Goal: Information Seeking & Learning: Learn about a topic

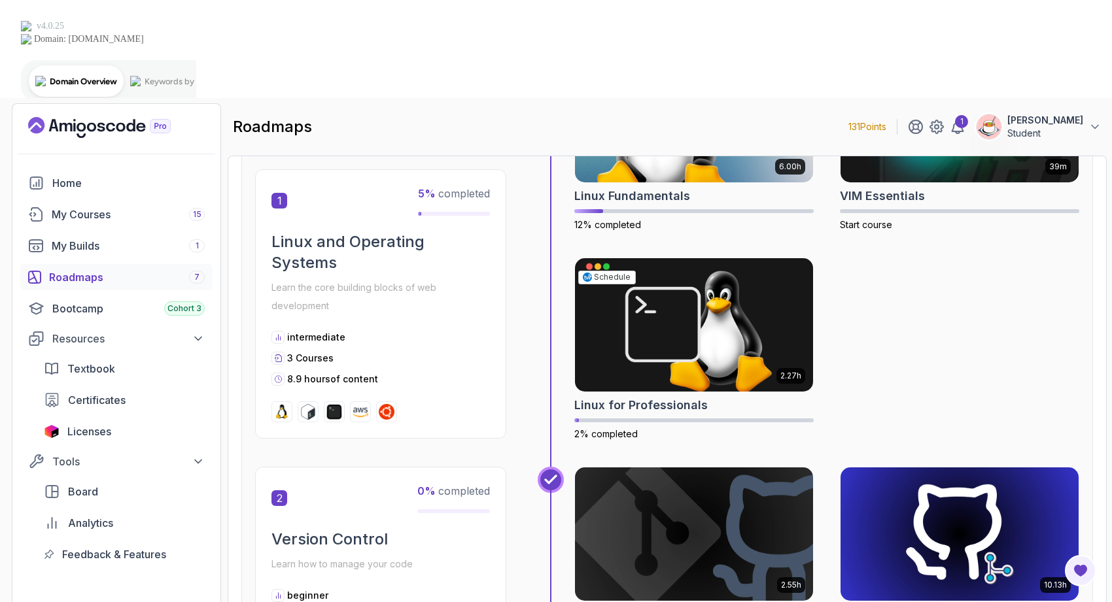
scroll to position [394, 0]
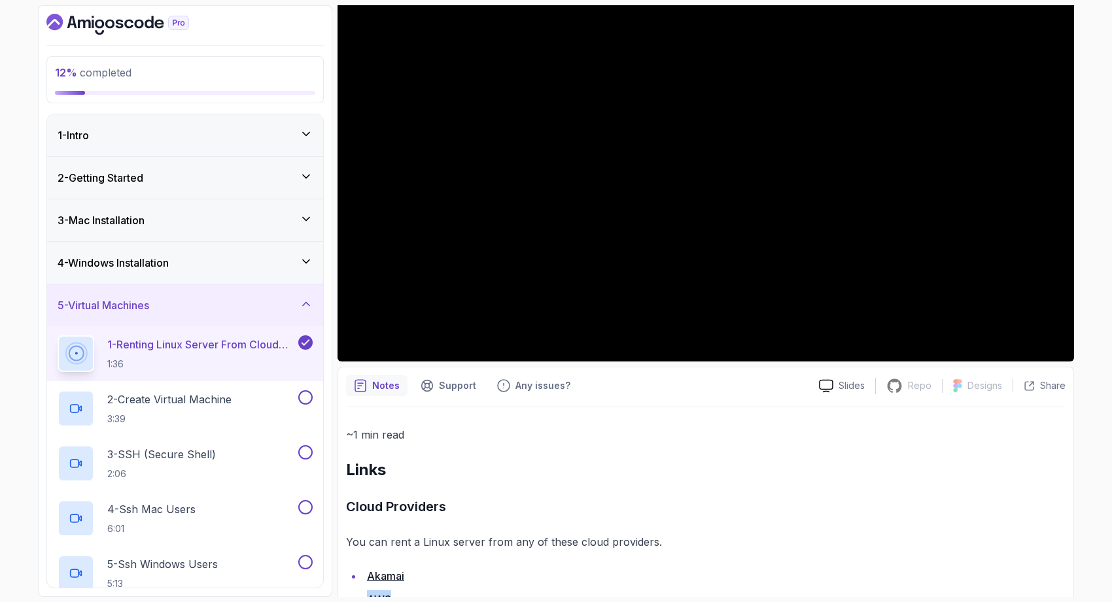
scroll to position [167, 0]
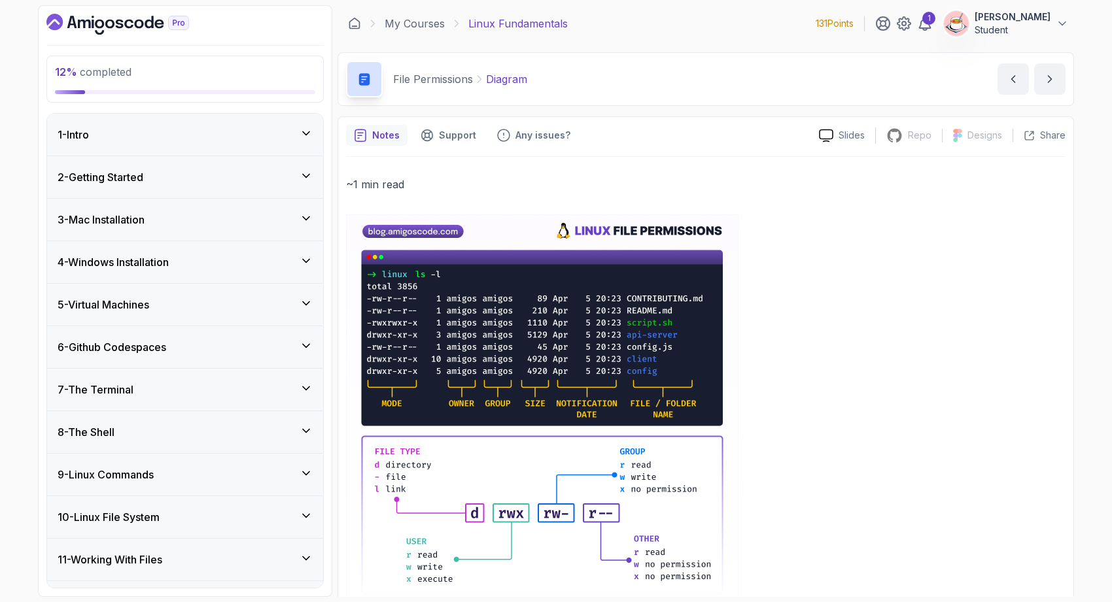
click at [273, 313] on div "5 - Virtual Machines" at bounding box center [185, 305] width 276 height 42
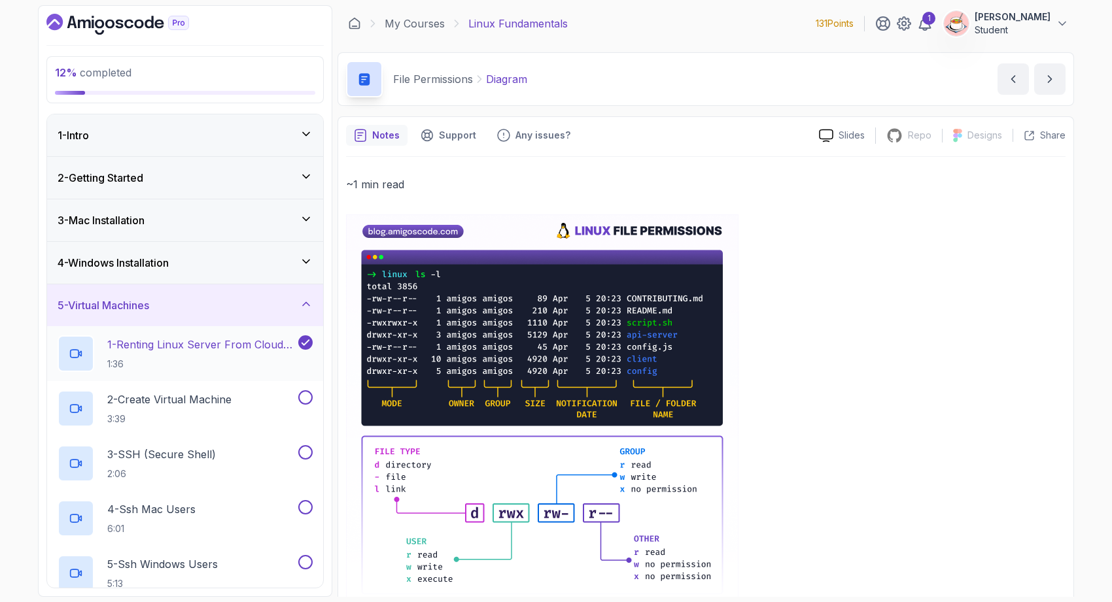
click at [247, 366] on p "1:36" at bounding box center [201, 364] width 188 height 13
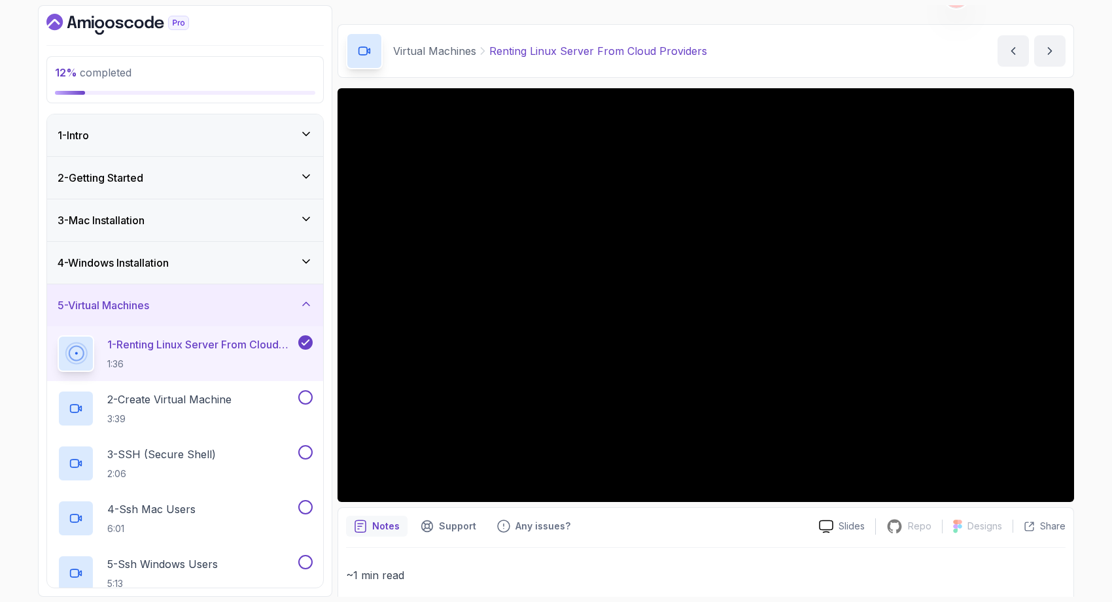
scroll to position [32, 0]
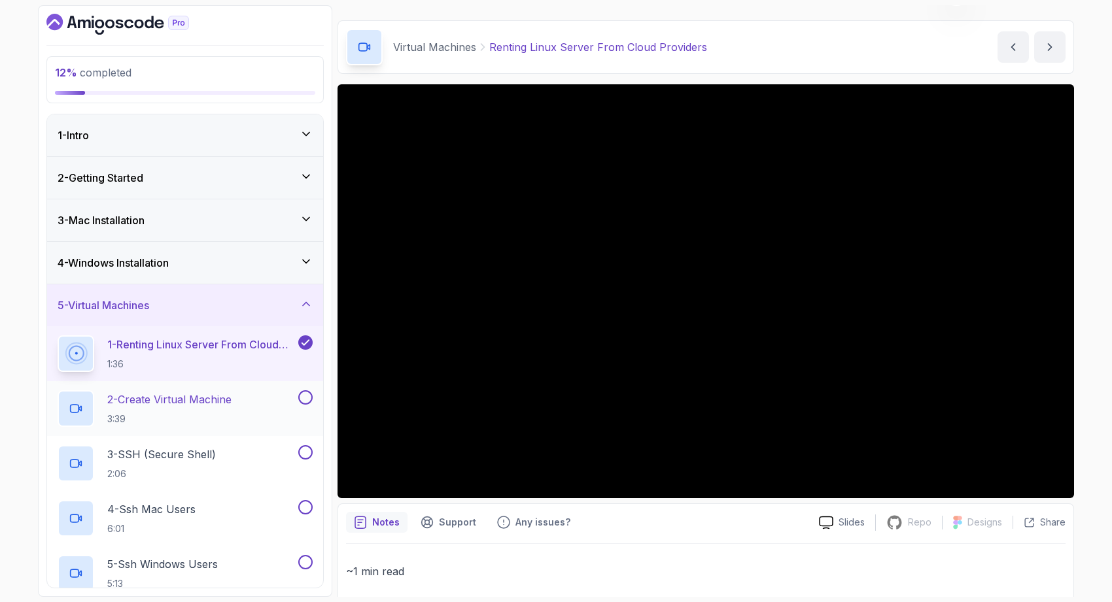
click at [209, 404] on p "2 - Create Virtual Machine" at bounding box center [169, 400] width 124 height 16
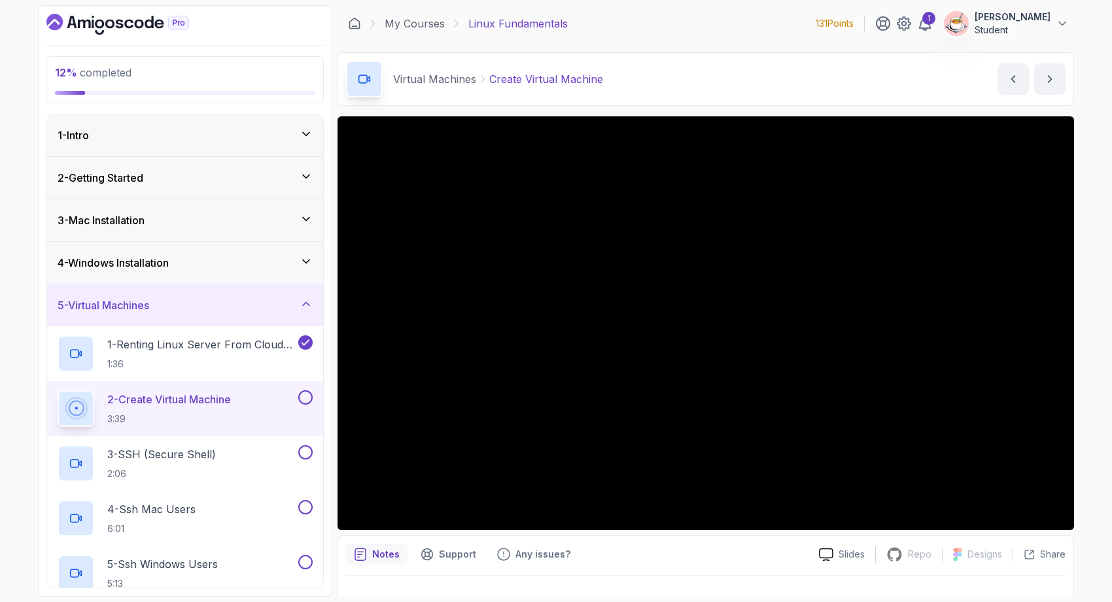
scroll to position [24, 0]
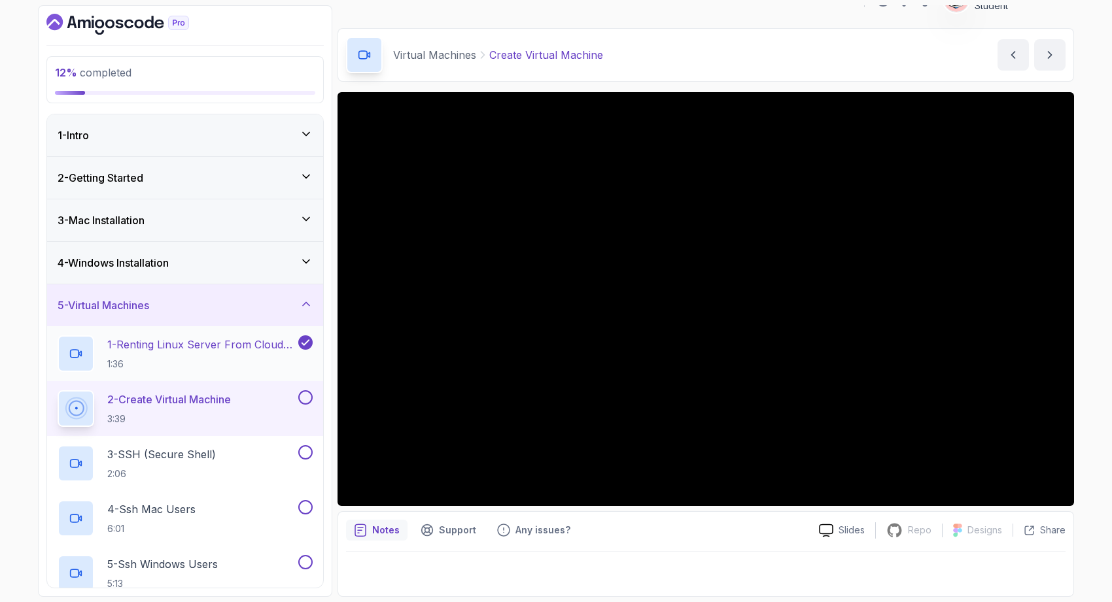
click at [241, 354] on h2 "1 - Renting Linux Server From Cloud Providers 1:36" at bounding box center [201, 354] width 188 height 34
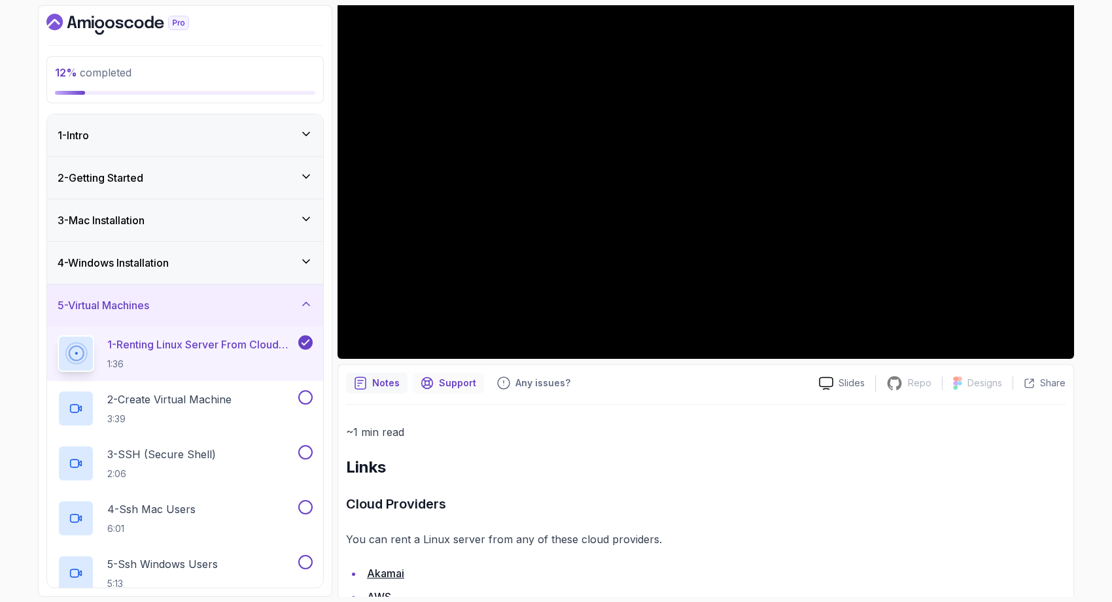
scroll to position [233, 0]
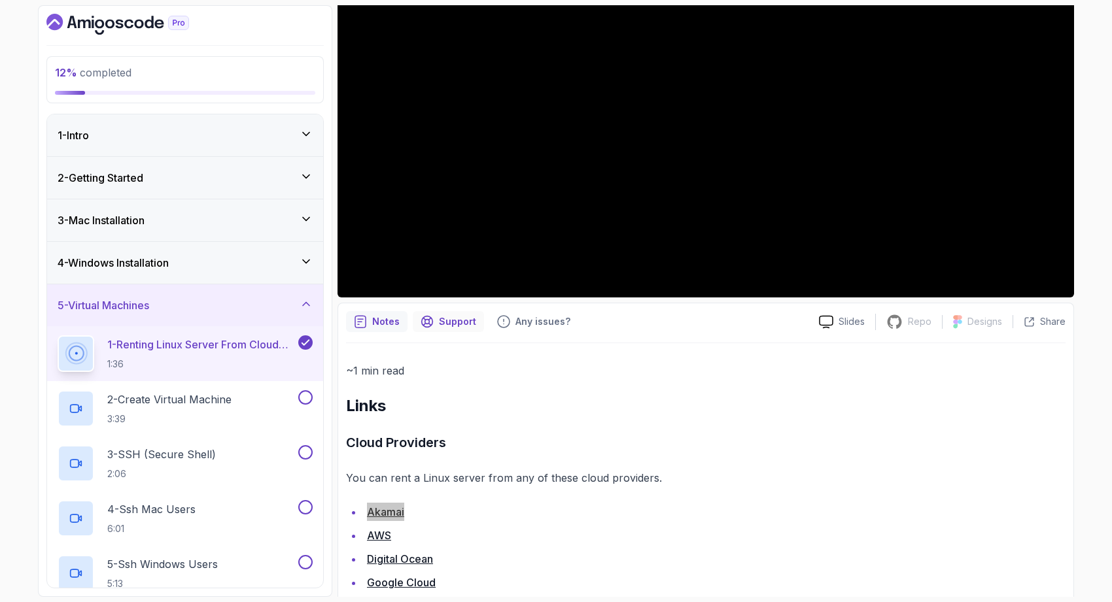
drag, startPoint x: 390, startPoint y: 513, endPoint x: 452, endPoint y: 322, distance: 200.6
click at [0, 0] on div "12 % completed 1 - Intro 2 - Getting Started 3 - Mac Installation 4 - Windows I…" at bounding box center [556, 301] width 1112 height 602
click at [210, 411] on h2 "2 - Create Virtual Machine 3:39" at bounding box center [169, 409] width 124 height 34
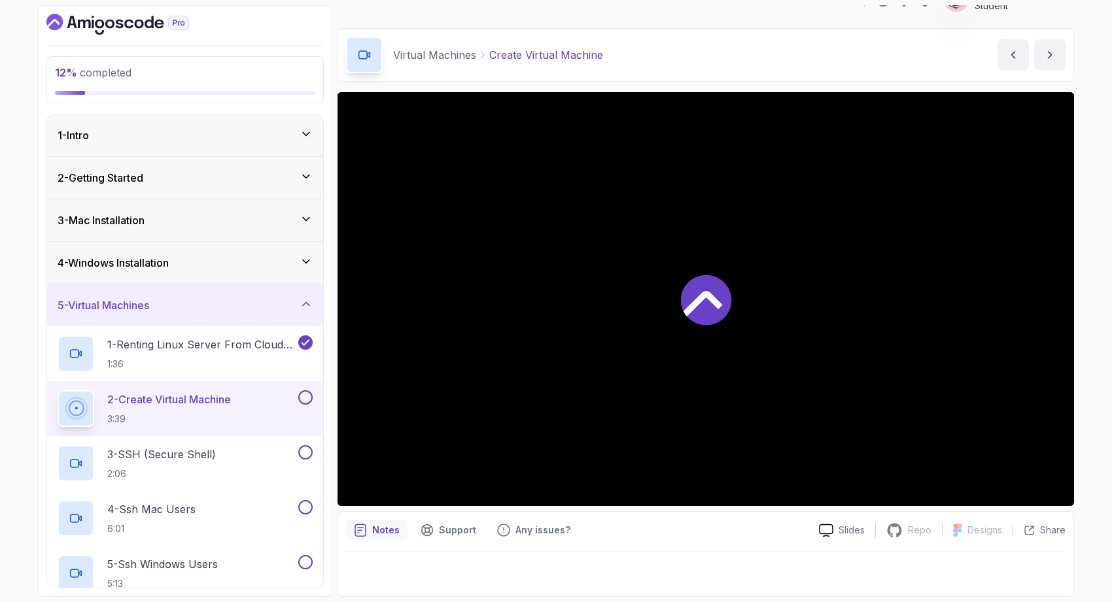
scroll to position [24, 0]
click at [198, 358] on p "1:36" at bounding box center [201, 364] width 188 height 13
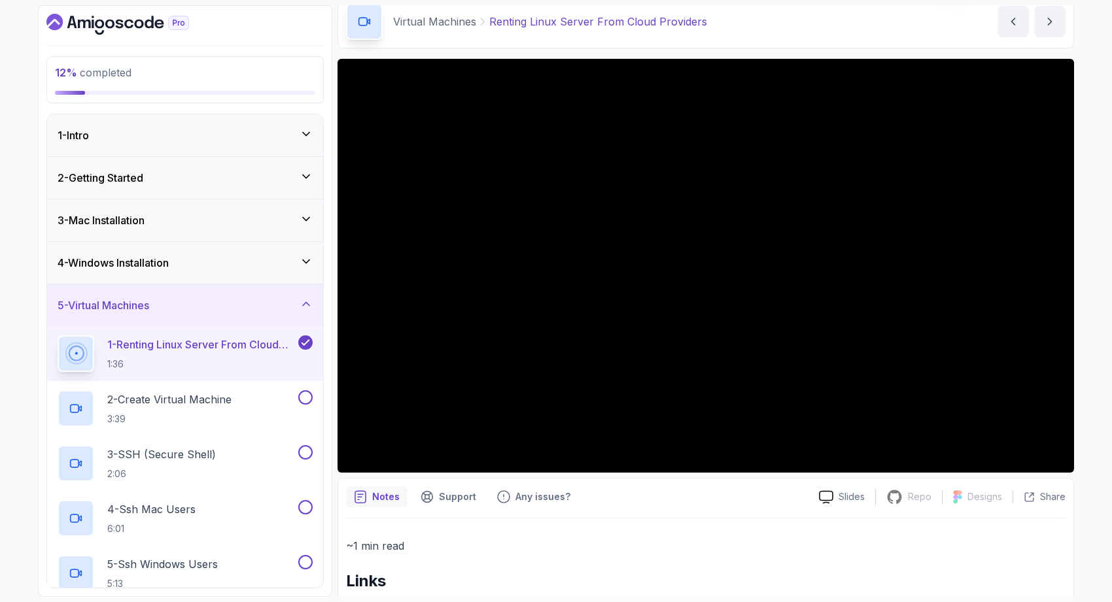
scroll to position [52, 0]
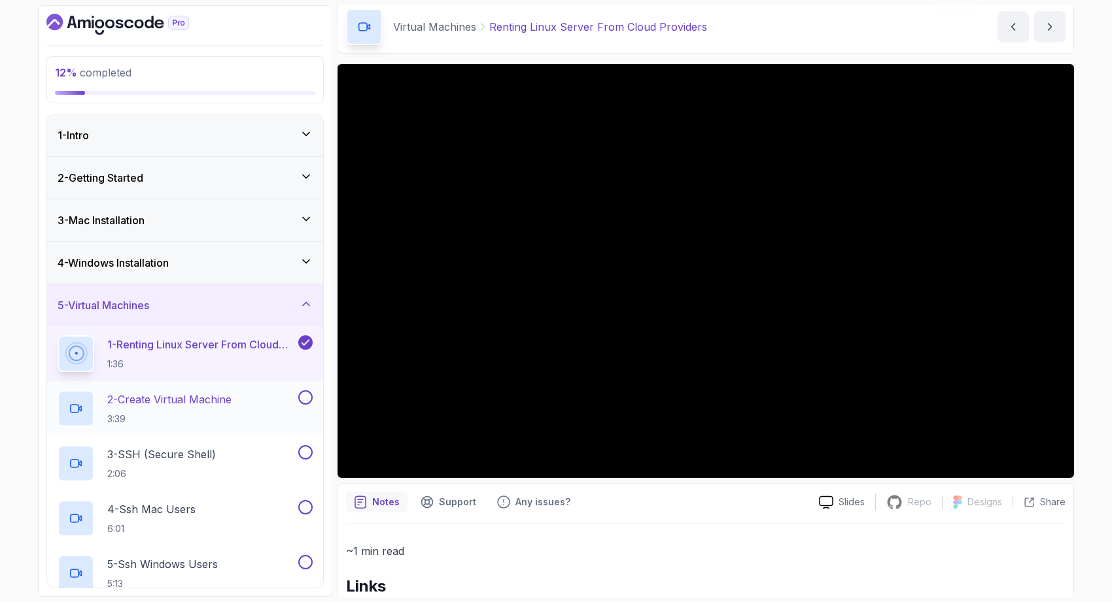
click at [219, 400] on p "2 - Create Virtual Machine" at bounding box center [169, 400] width 124 height 16
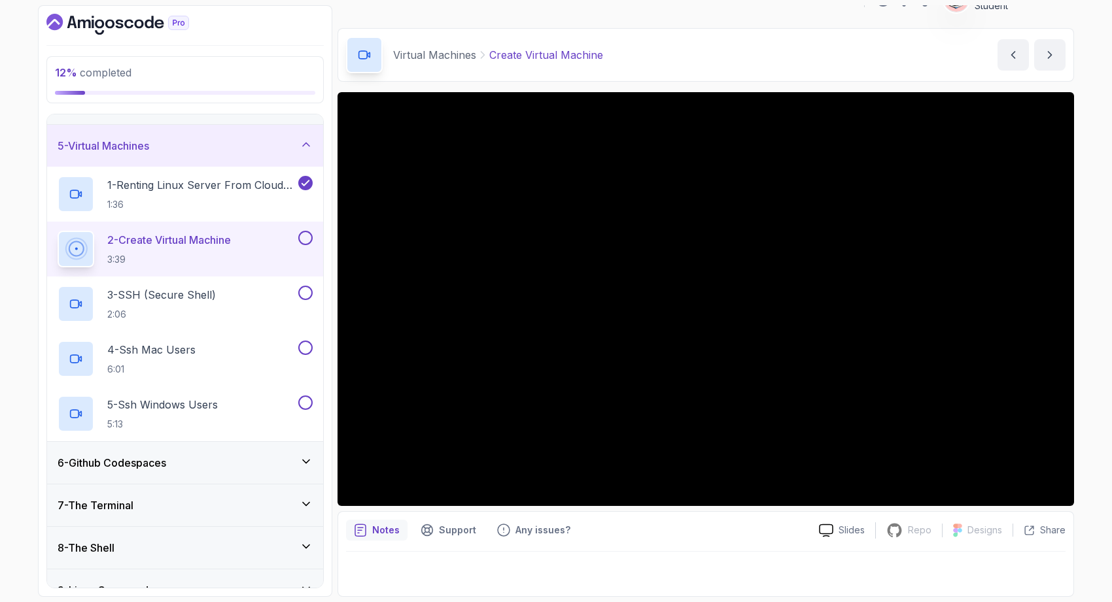
scroll to position [158, 0]
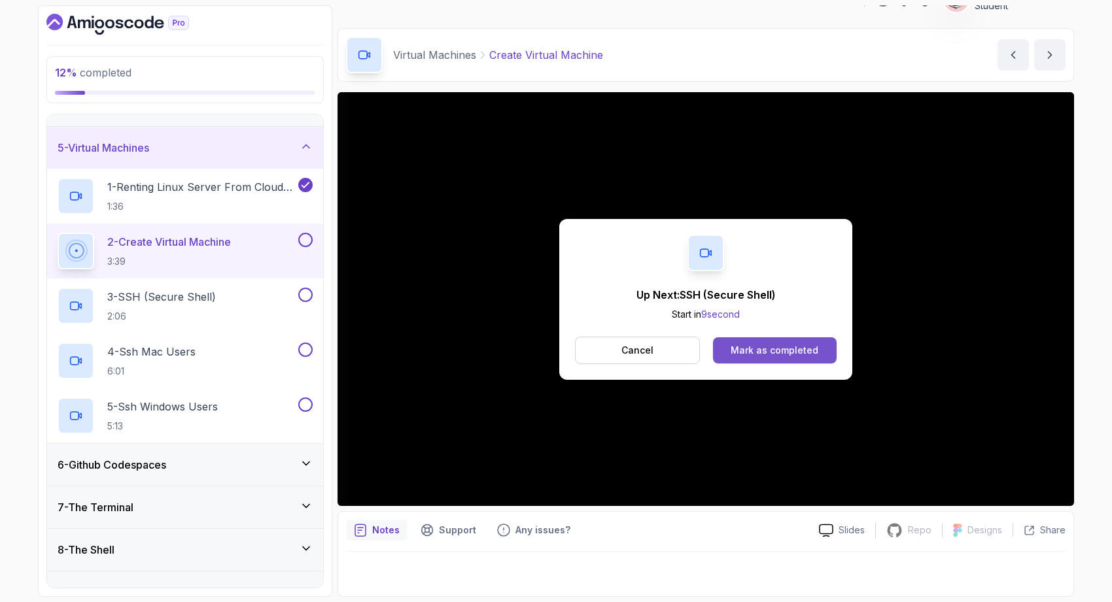
click at [763, 351] on div "Mark as completed" at bounding box center [774, 350] width 88 height 13
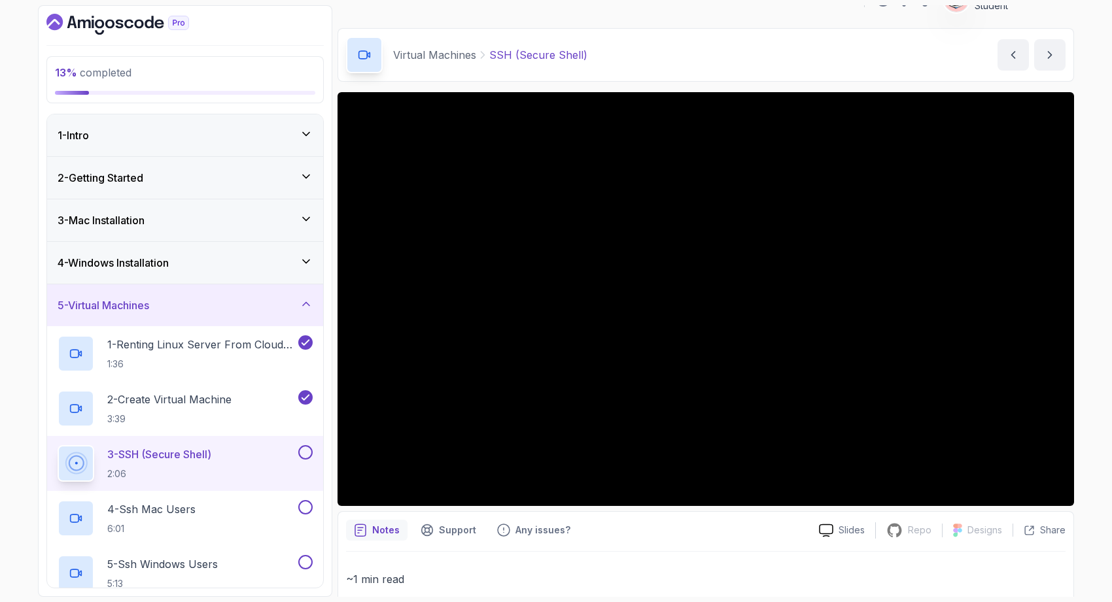
click at [210, 175] on div "2 - Getting Started" at bounding box center [185, 178] width 255 height 16
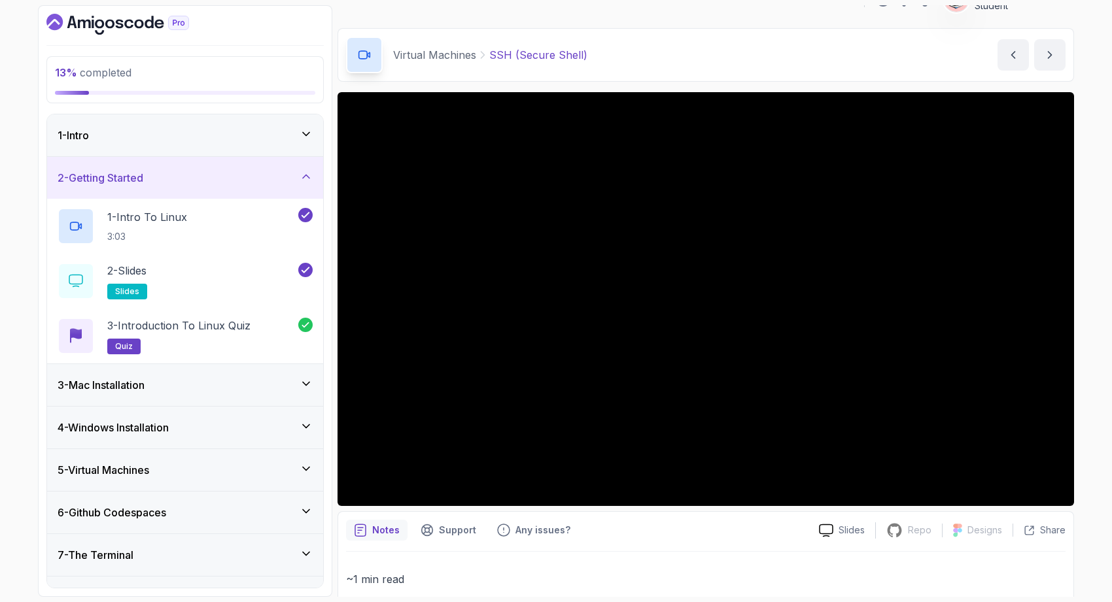
click at [210, 175] on div "2 - Getting Started" at bounding box center [185, 178] width 255 height 16
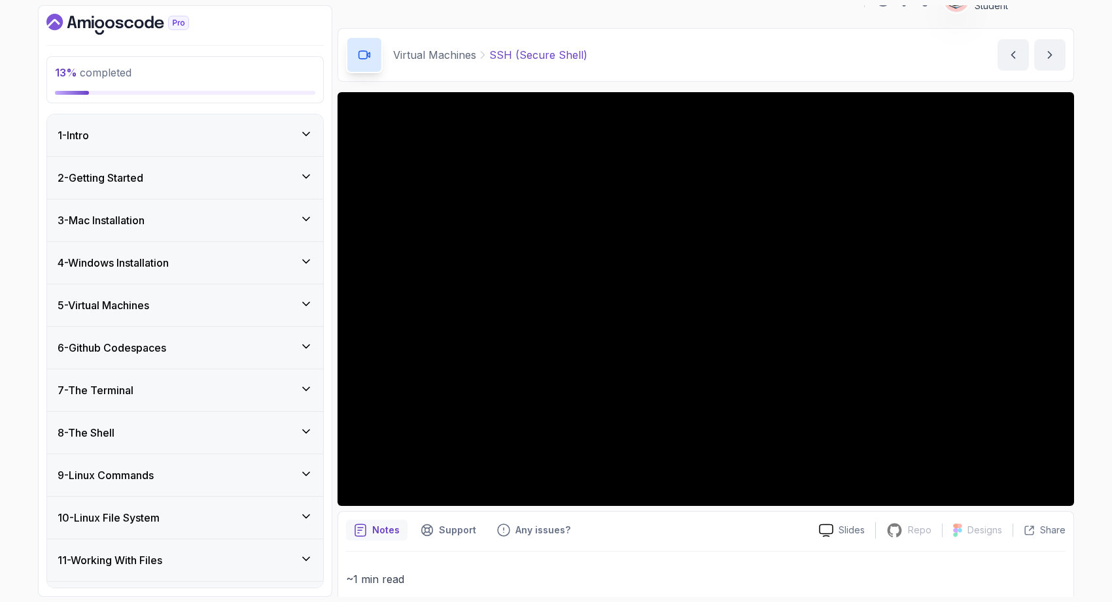
click at [205, 224] on div "3 - Mac Installation" at bounding box center [185, 221] width 255 height 16
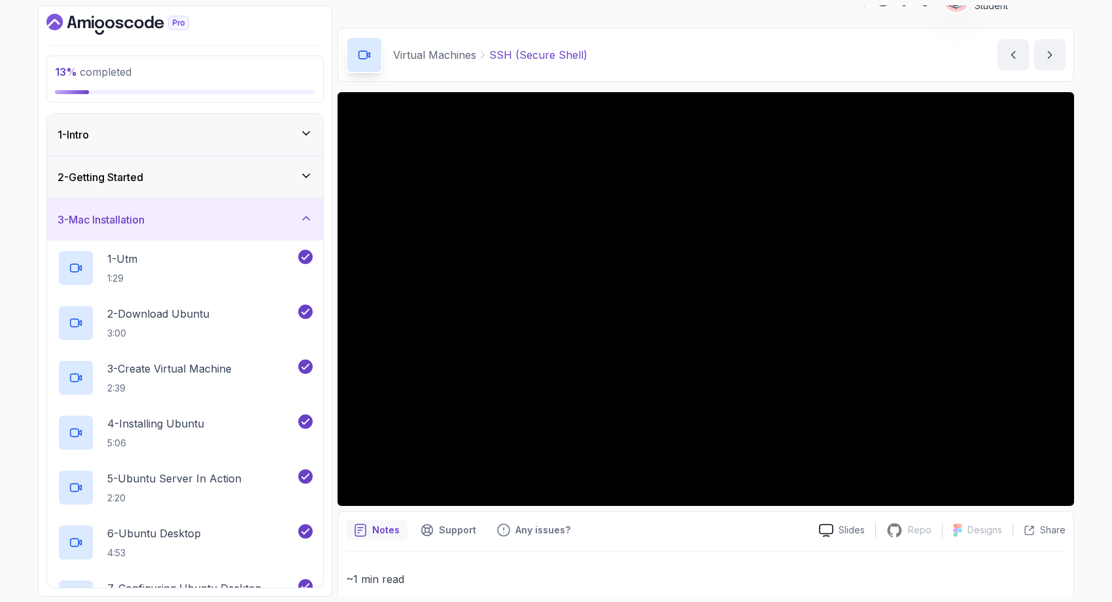
click at [205, 224] on div "3 - Mac Installation" at bounding box center [185, 220] width 255 height 16
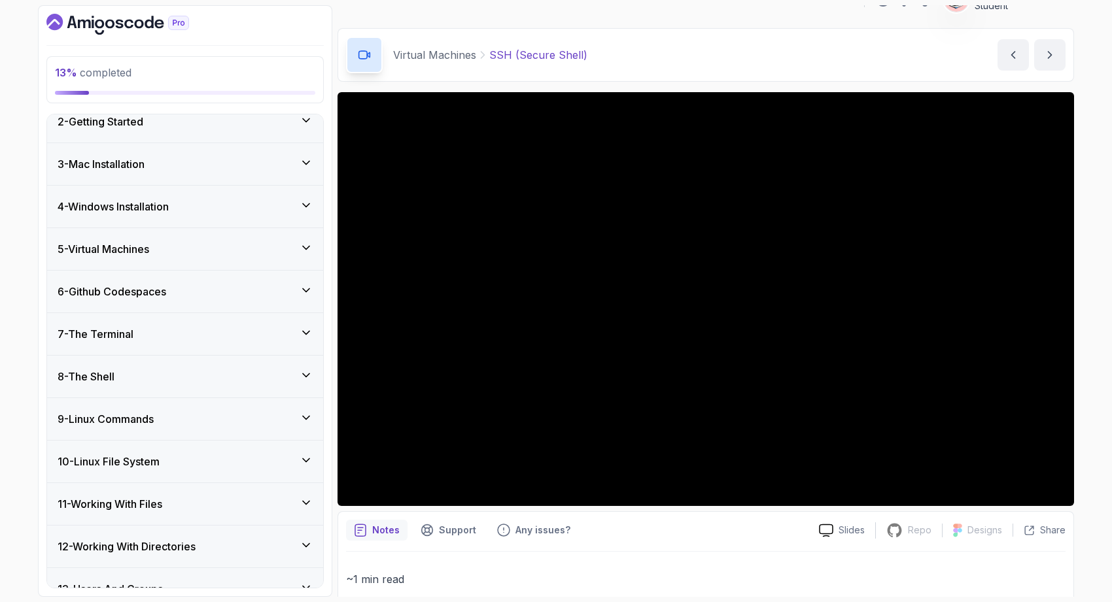
scroll to position [61, 0]
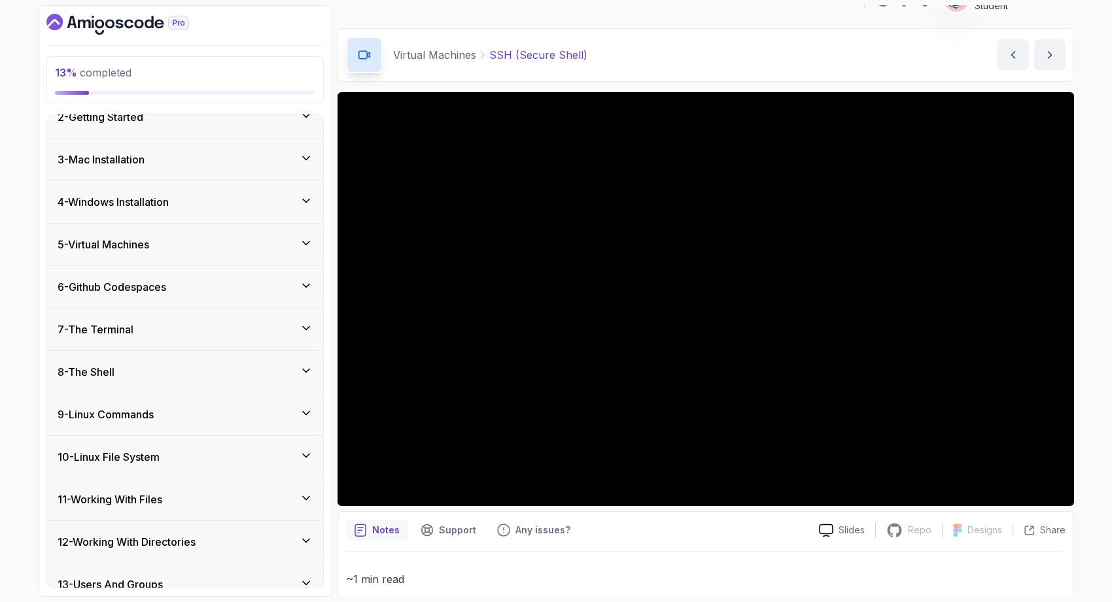
click at [230, 241] on div "5 - Virtual Machines" at bounding box center [185, 245] width 255 height 16
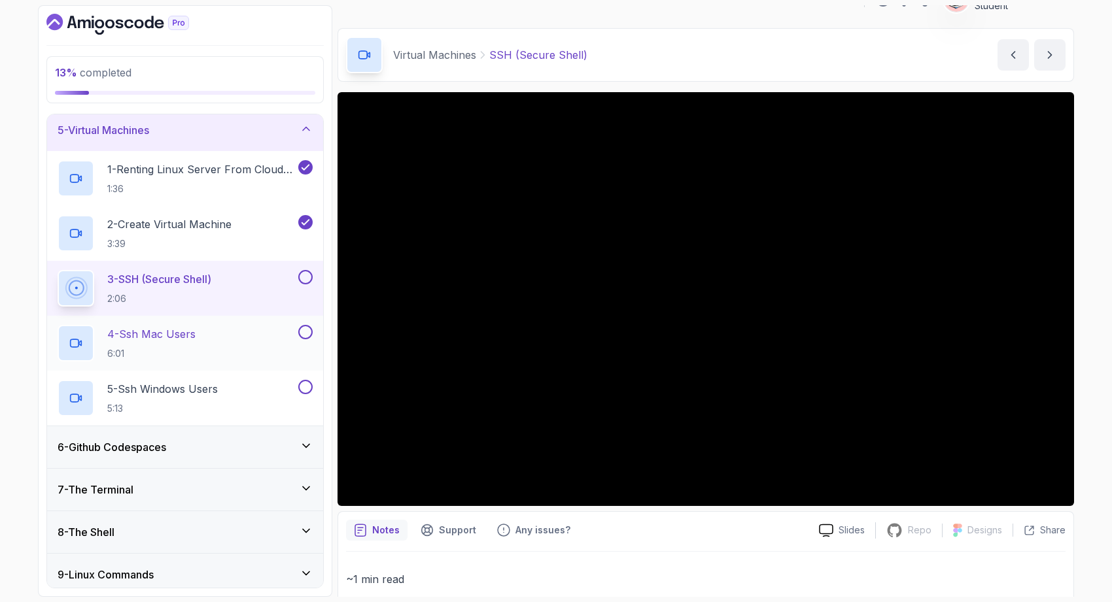
scroll to position [191, 0]
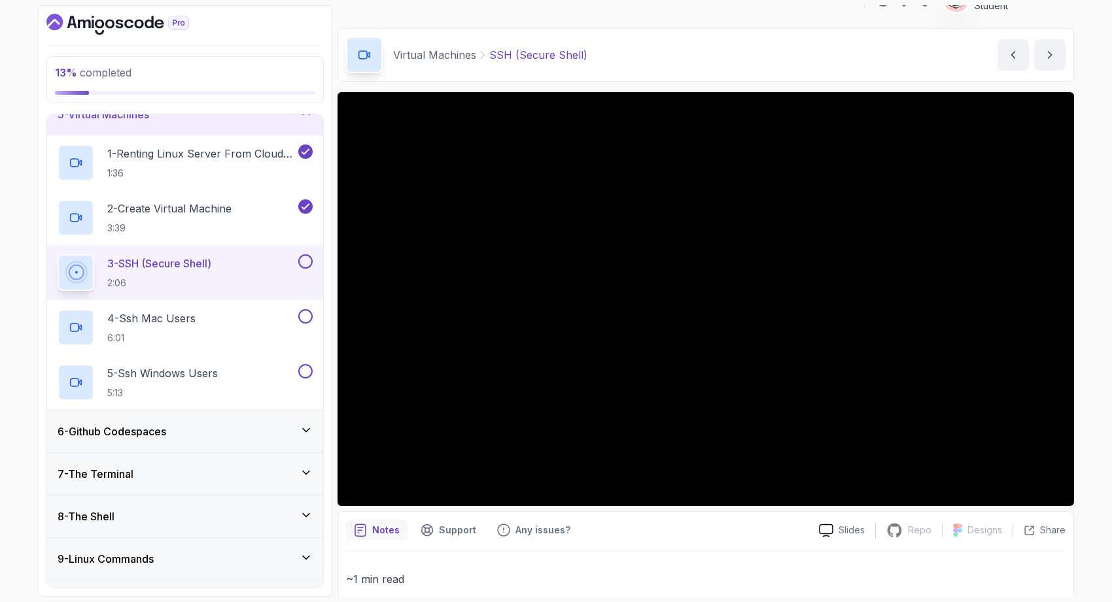
click at [211, 429] on div "6 - Github Codespaces" at bounding box center [185, 432] width 255 height 16
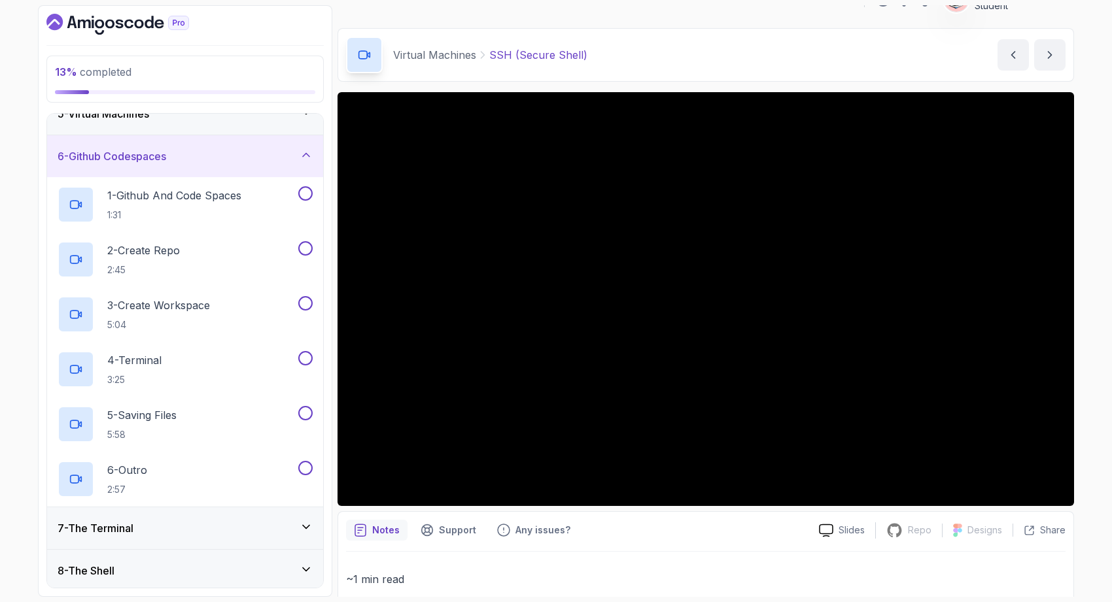
click at [222, 526] on div "7 - The Terminal" at bounding box center [185, 529] width 255 height 16
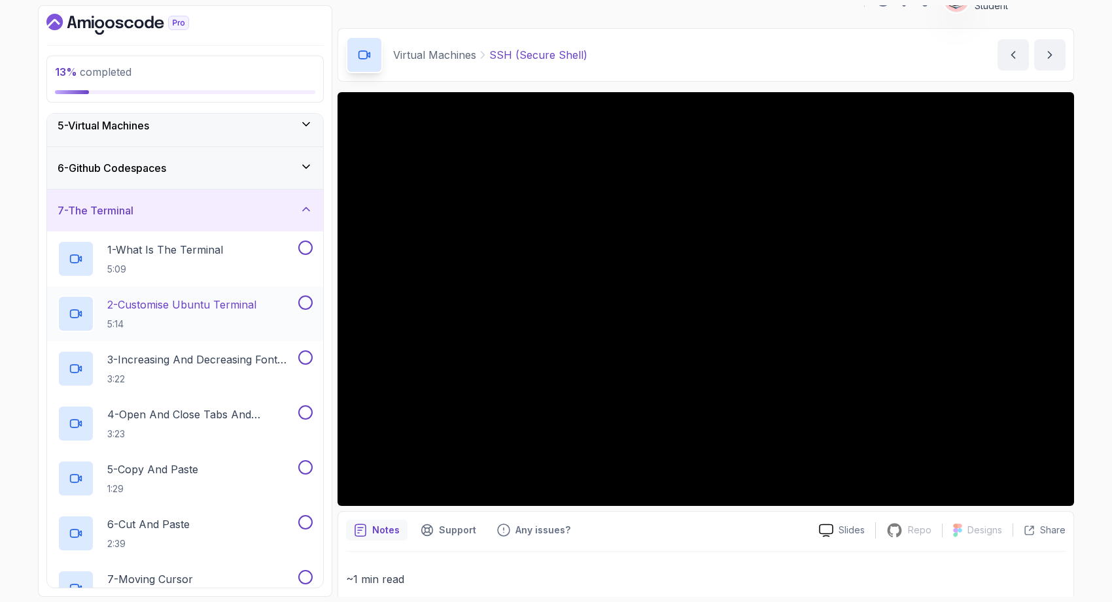
scroll to position [122, 0]
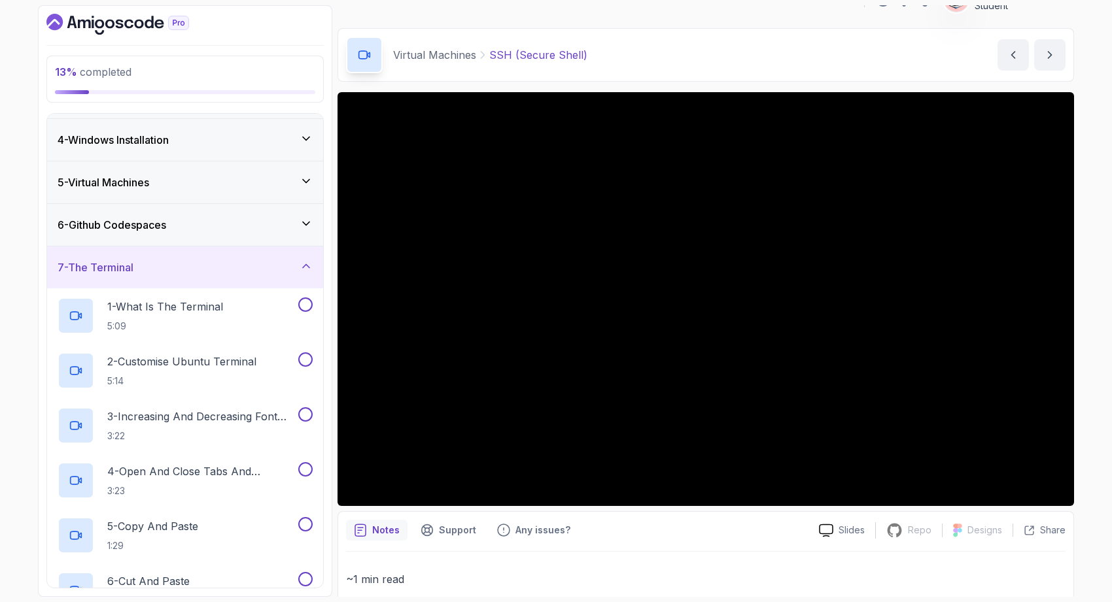
click at [196, 262] on div "7 - The Terminal" at bounding box center [185, 268] width 255 height 16
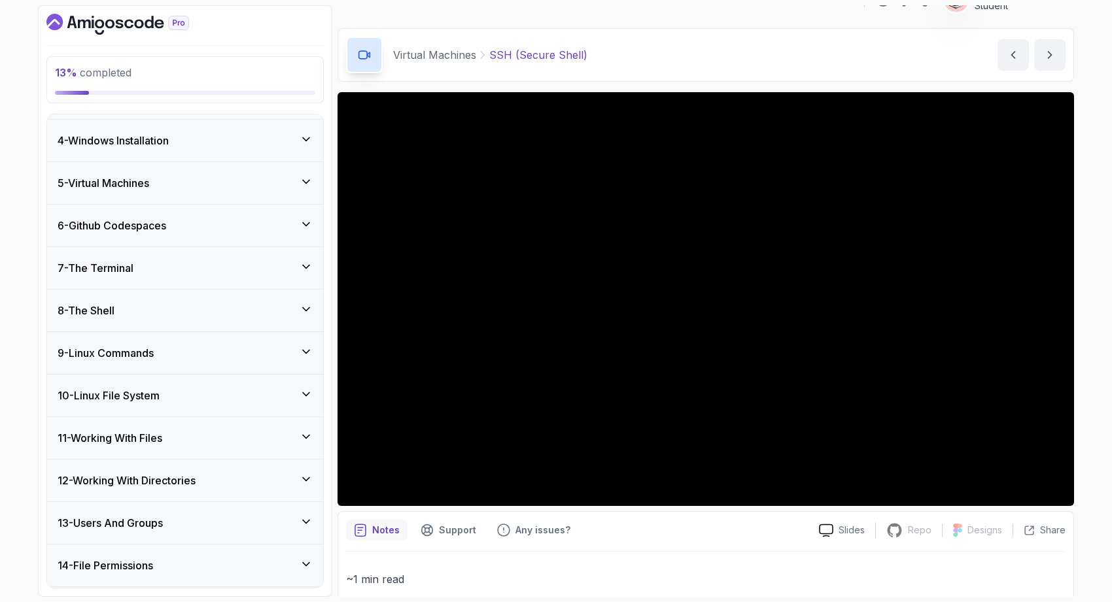
click at [238, 201] on div "5 - Virtual Machines" at bounding box center [185, 183] width 276 height 42
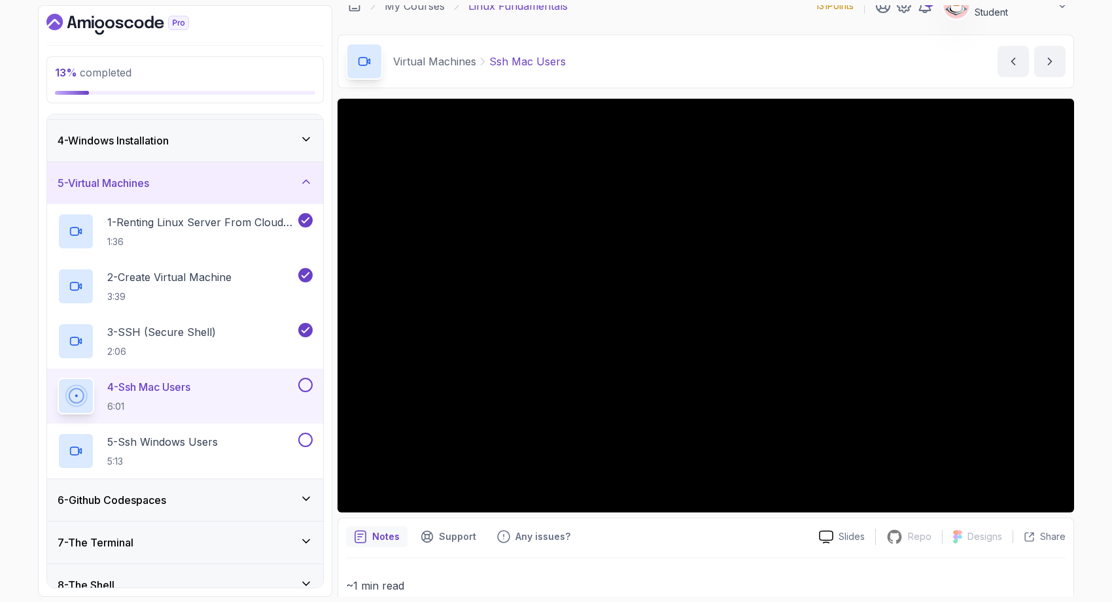
scroll to position [18, 0]
click at [840, 66] on div "Virtual Machines Ssh Mac Users Ssh Mac Users by nelson" at bounding box center [705, 61] width 736 height 54
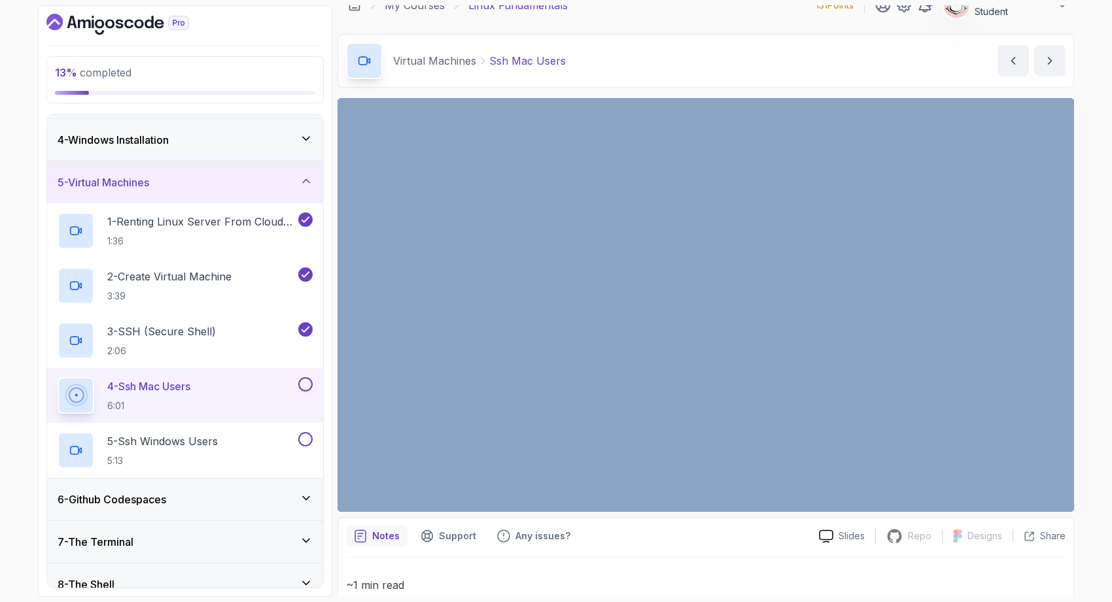
click at [840, 66] on div "Virtual Machines Ssh Mac Users Ssh Mac Users by nelson" at bounding box center [705, 61] width 736 height 54
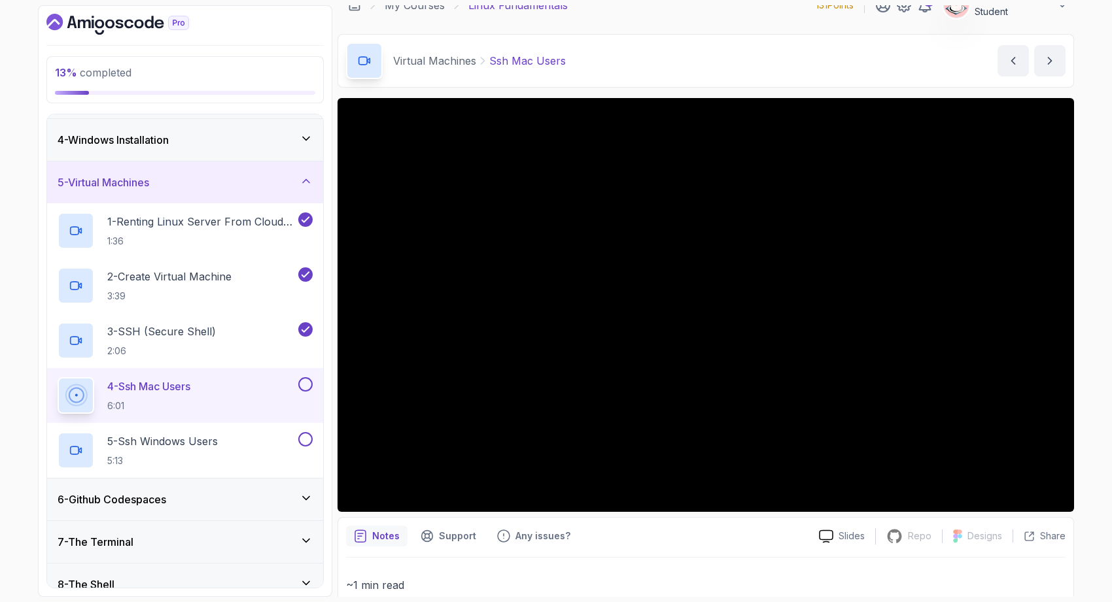
click at [685, 46] on div "Virtual Machines Ssh Mac Users Ssh Mac Users by nelson" at bounding box center [705, 61] width 736 height 54
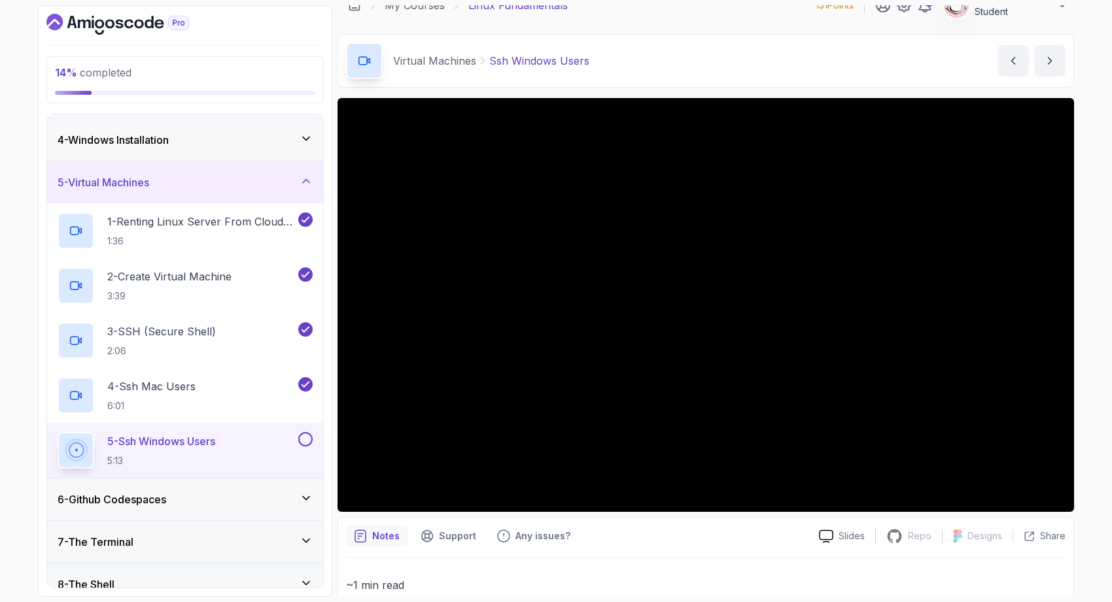
click at [284, 500] on div "6 - Github Codespaces" at bounding box center [185, 500] width 255 height 16
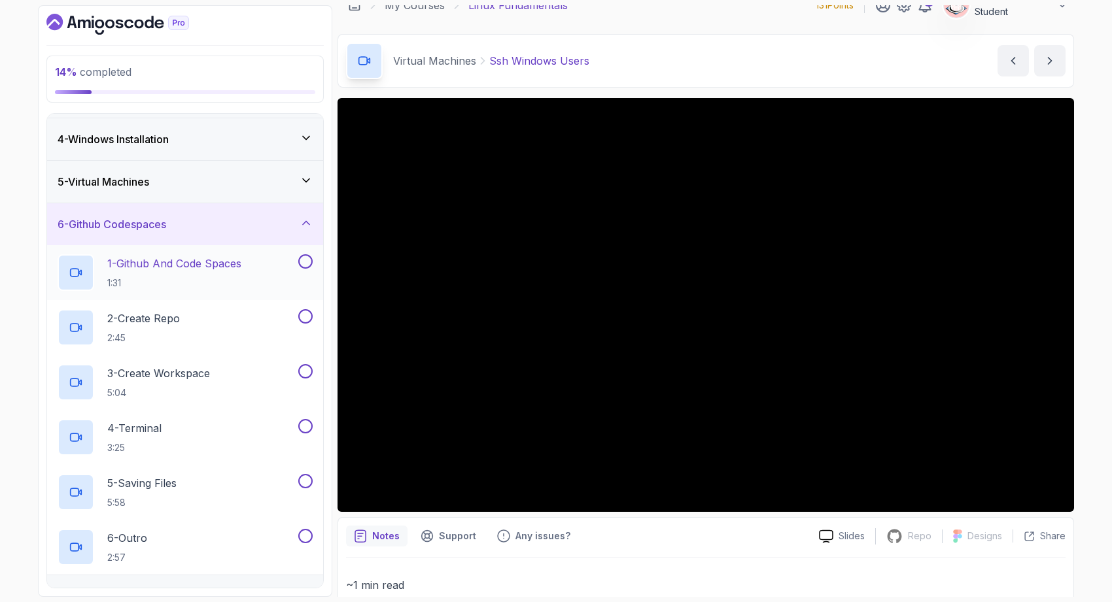
click at [223, 275] on h2 "1 - Github And Code Spaces 1:31" at bounding box center [174, 273] width 134 height 34
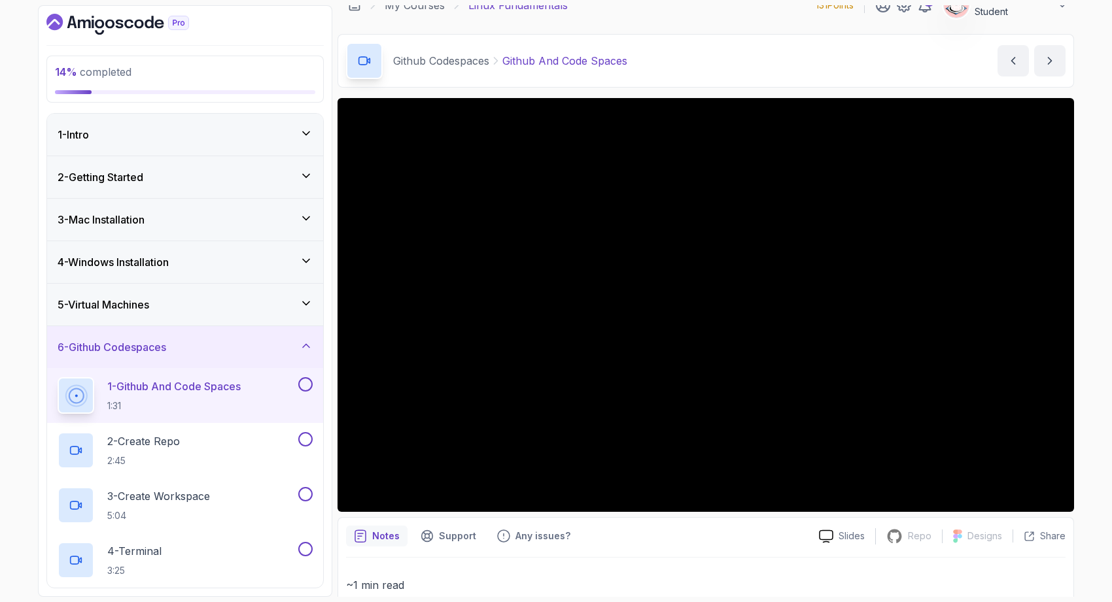
click at [256, 232] on div "3 - Mac Installation" at bounding box center [185, 220] width 276 height 42
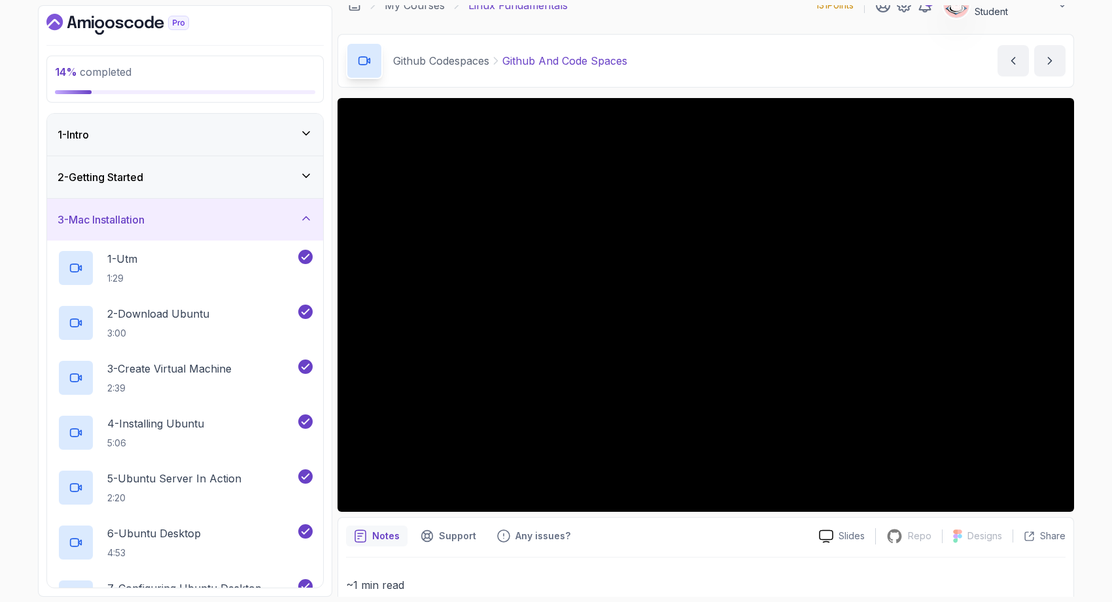
click at [256, 232] on div "3 - Mac Installation" at bounding box center [185, 220] width 276 height 42
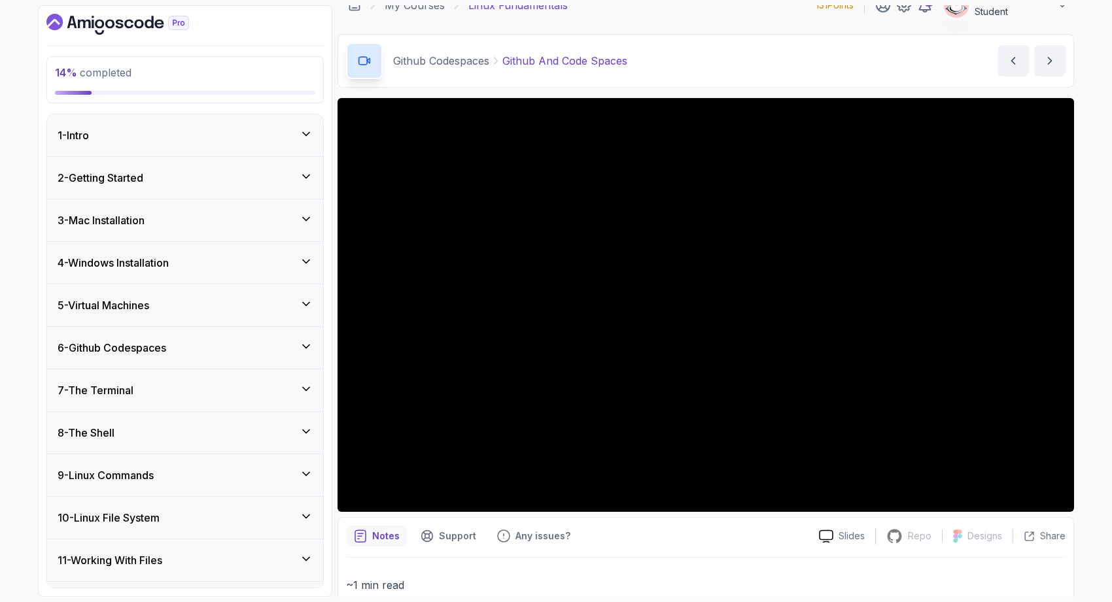
click at [193, 343] on div "6 - Github Codespaces" at bounding box center [185, 348] width 255 height 16
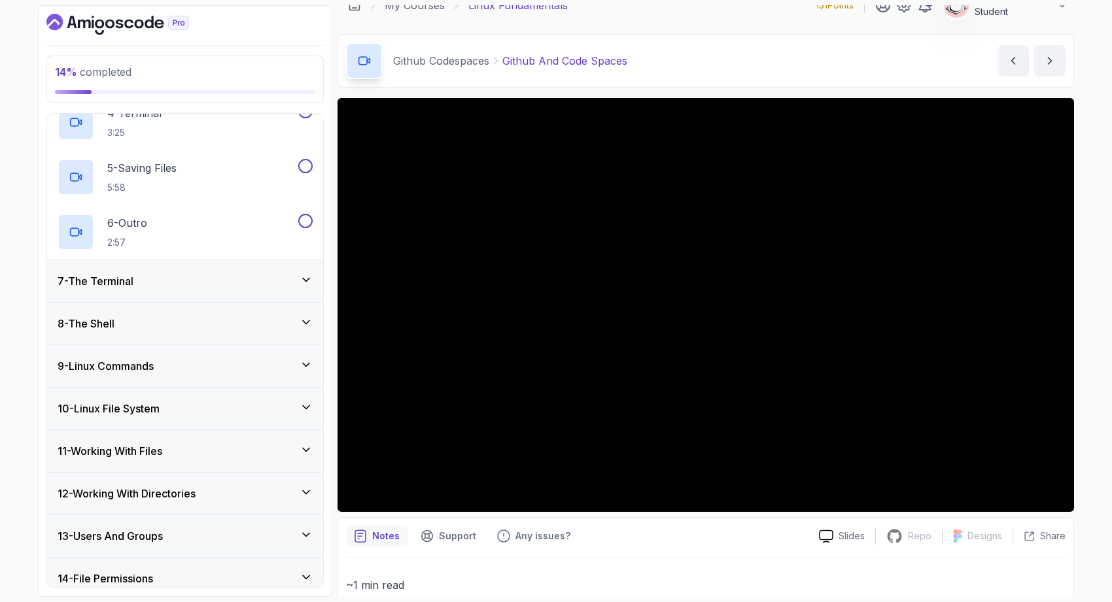
scroll to position [492, 0]
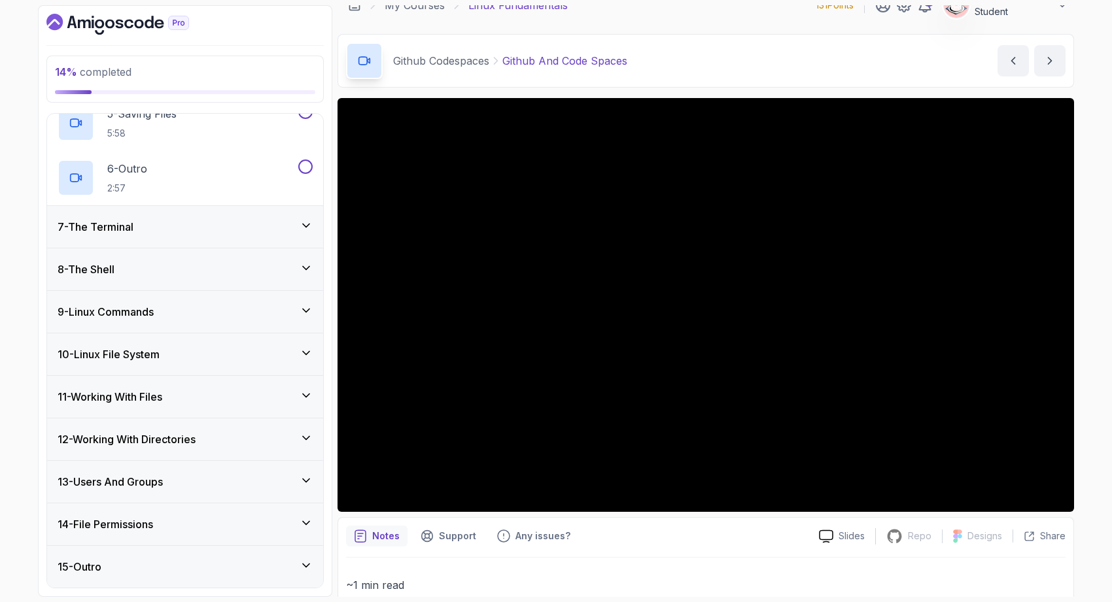
click at [514, 583] on p "~1 min read" at bounding box center [705, 585] width 719 height 18
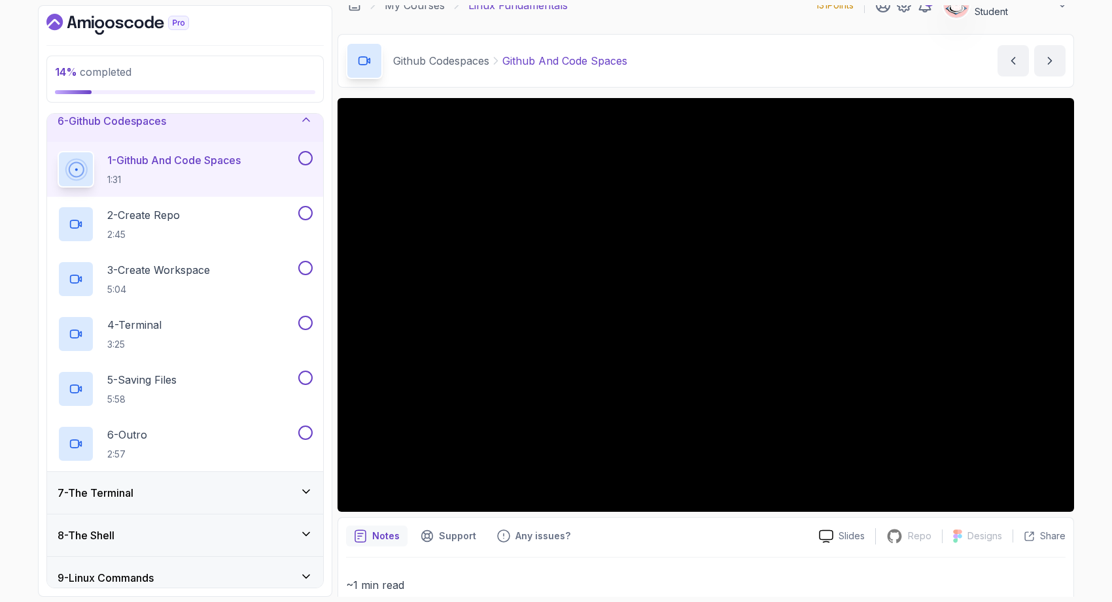
scroll to position [177, 0]
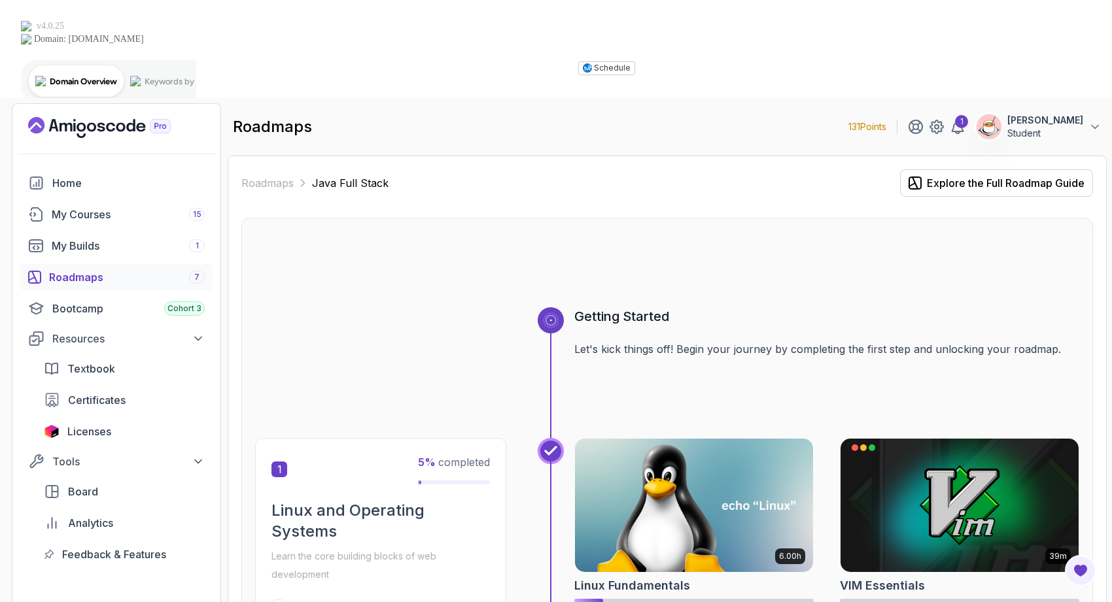
scroll to position [394, 0]
